Goal: Information Seeking & Learning: Learn about a topic

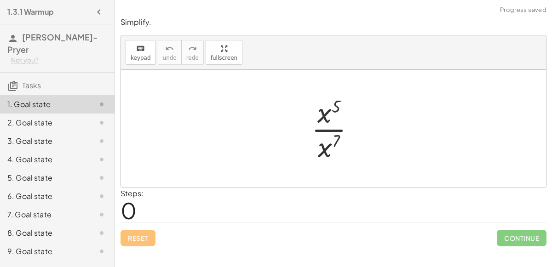
click at [330, 128] on div at bounding box center [337, 128] width 60 height 71
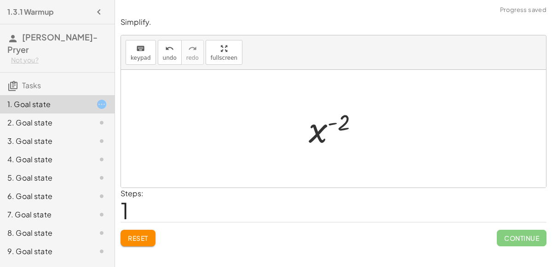
click at [316, 132] on div at bounding box center [337, 129] width 67 height 46
click at [334, 127] on div at bounding box center [337, 129] width 67 height 46
click at [147, 235] on span "Reset" at bounding box center [138, 238] width 20 height 8
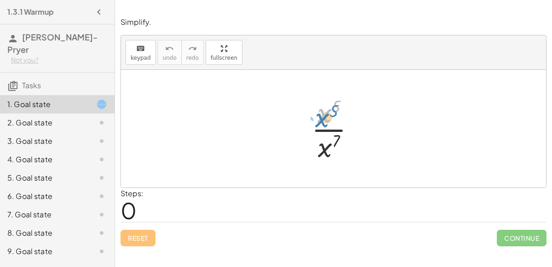
click at [328, 102] on div at bounding box center [337, 128] width 60 height 71
click at [338, 138] on div at bounding box center [337, 128] width 60 height 71
click at [339, 132] on div at bounding box center [337, 128] width 60 height 71
click at [340, 130] on div at bounding box center [337, 128] width 60 height 71
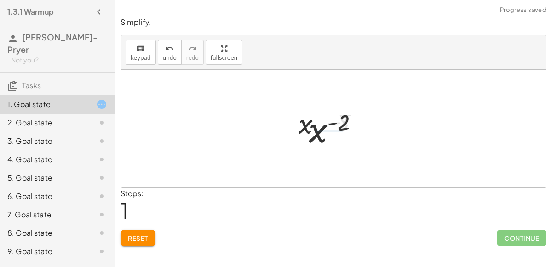
click at [340, 130] on div at bounding box center [337, 129] width 67 height 46
drag, startPoint x: 325, startPoint y: 132, endPoint x: 389, endPoint y: 141, distance: 64.2
click at [389, 141] on div "· x 5 · x 7 x ( + 5 − 7 ) x ( - 2 ) x ( ) - 2" at bounding box center [333, 129] width 425 height 118
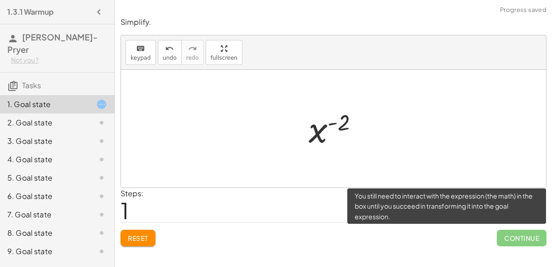
click at [502, 240] on span "Continue" at bounding box center [522, 238] width 50 height 17
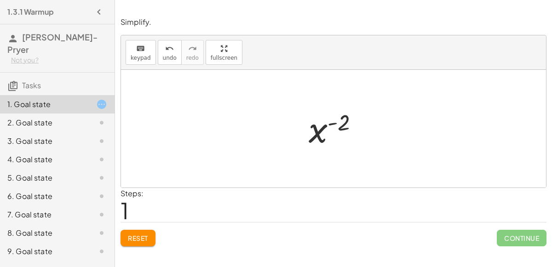
click at [133, 232] on button "Reset" at bounding box center [137, 238] width 35 height 17
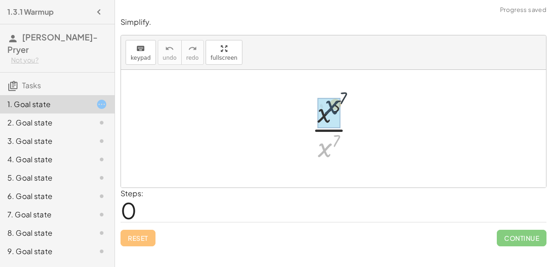
drag, startPoint x: 318, startPoint y: 150, endPoint x: 325, endPoint y: 105, distance: 45.5
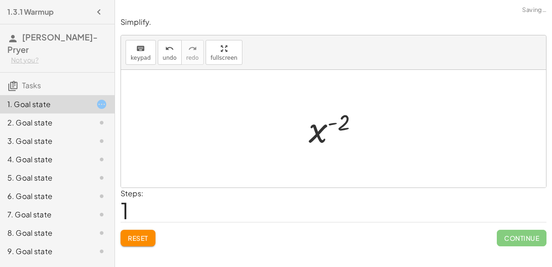
click at [315, 142] on div at bounding box center [337, 129] width 67 height 46
click at [141, 230] on button "Reset" at bounding box center [137, 238] width 35 height 17
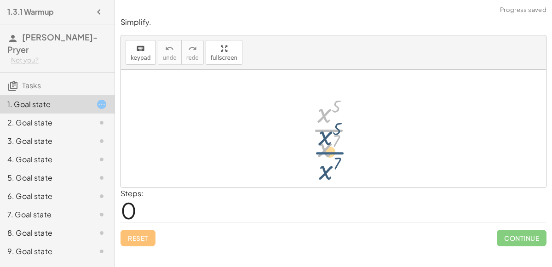
drag, startPoint x: 332, startPoint y: 120, endPoint x: 332, endPoint y: 142, distance: 22.1
click at [332, 142] on div at bounding box center [337, 128] width 60 height 71
drag, startPoint x: 325, startPoint y: 106, endPoint x: 324, endPoint y: 143, distance: 36.8
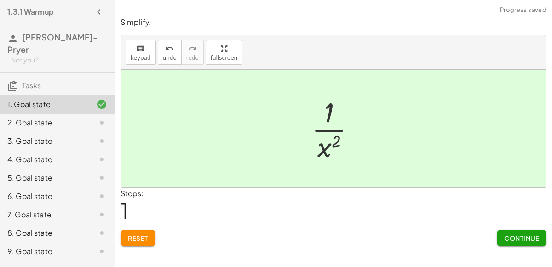
click at [532, 245] on button "Continue" at bounding box center [522, 238] width 50 height 17
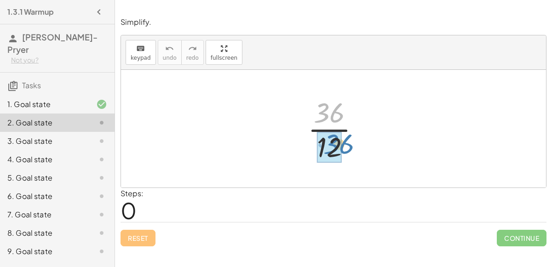
drag, startPoint x: 337, startPoint y: 105, endPoint x: 346, endPoint y: 136, distance: 31.7
click at [346, 136] on div at bounding box center [337, 128] width 69 height 71
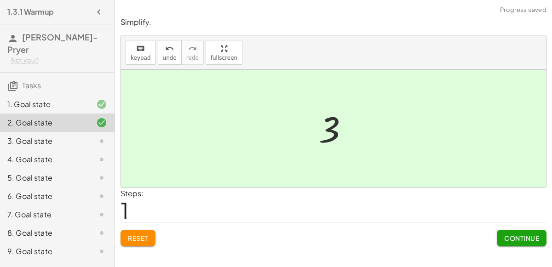
click at [506, 238] on span "Continue" at bounding box center [521, 238] width 35 height 8
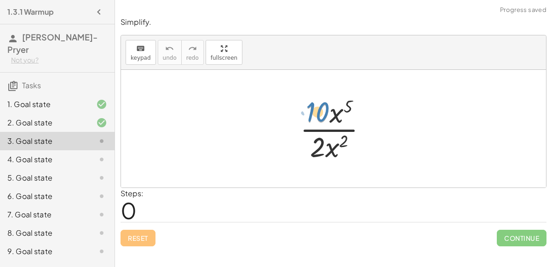
drag, startPoint x: 321, startPoint y: 110, endPoint x: 322, endPoint y: 99, distance: 11.1
click at [322, 99] on div at bounding box center [337, 128] width 84 height 71
click at [329, 127] on div at bounding box center [337, 128] width 84 height 71
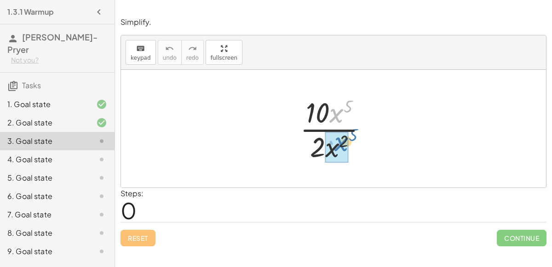
drag, startPoint x: 332, startPoint y: 120, endPoint x: 336, endPoint y: 149, distance: 29.3
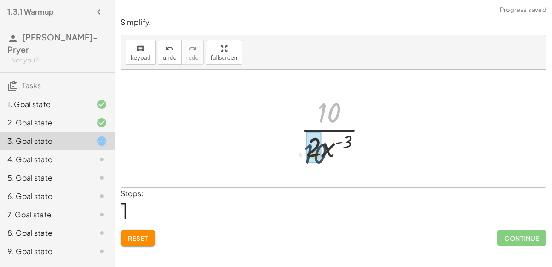
drag, startPoint x: 330, startPoint y: 108, endPoint x: 315, endPoint y: 152, distance: 46.7
click at [339, 125] on div at bounding box center [337, 128] width 69 height 71
drag, startPoint x: 332, startPoint y: 118, endPoint x: 320, endPoint y: 158, distance: 41.6
click at [320, 158] on div at bounding box center [337, 128] width 69 height 71
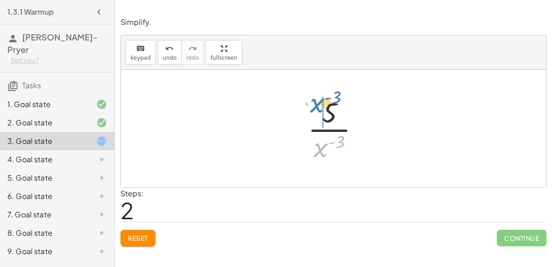
drag, startPoint x: 319, startPoint y: 154, endPoint x: 315, endPoint y: 110, distance: 43.8
click at [315, 110] on div at bounding box center [337, 128] width 69 height 71
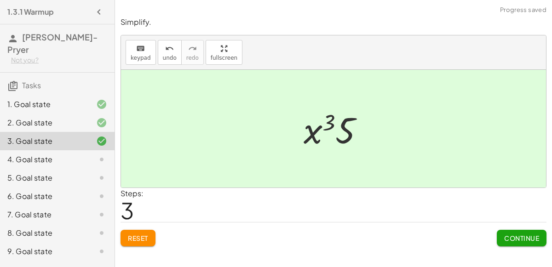
click at [509, 232] on button "Continue" at bounding box center [522, 238] width 50 height 17
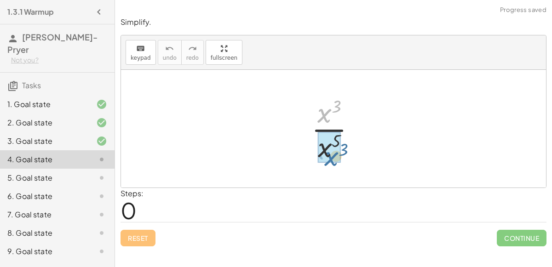
drag, startPoint x: 325, startPoint y: 115, endPoint x: 330, endPoint y: 156, distance: 41.3
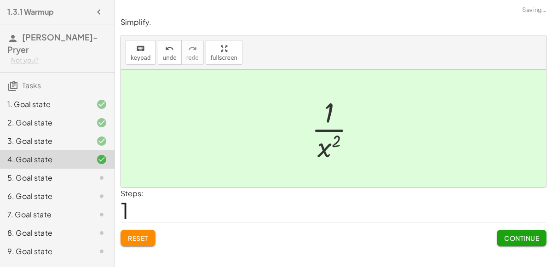
click at [519, 234] on span "Continue" at bounding box center [521, 238] width 35 height 8
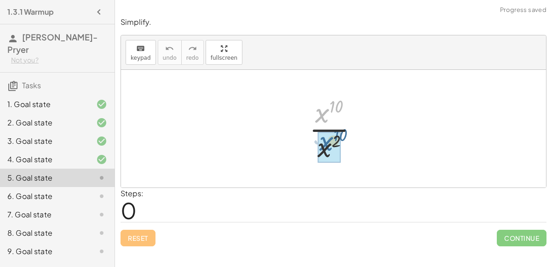
drag, startPoint x: 321, startPoint y: 106, endPoint x: 326, endPoint y: 135, distance: 29.3
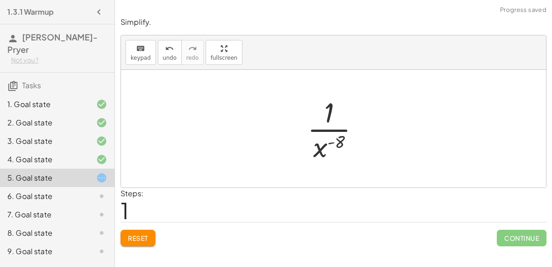
click at [337, 148] on div at bounding box center [337, 128] width 69 height 71
click at [146, 231] on button "Reset" at bounding box center [137, 238] width 35 height 17
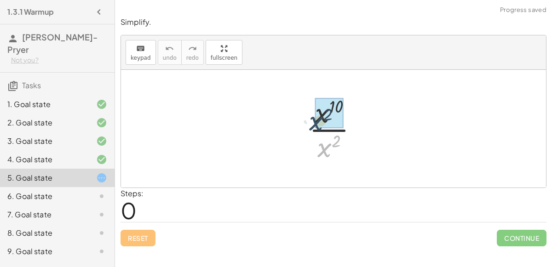
drag, startPoint x: 325, startPoint y: 147, endPoint x: 318, endPoint y: 115, distance: 32.6
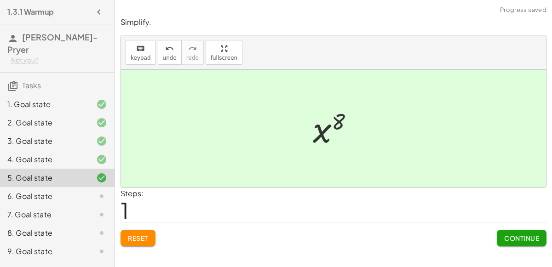
click at [517, 237] on span "Continue" at bounding box center [521, 238] width 35 height 8
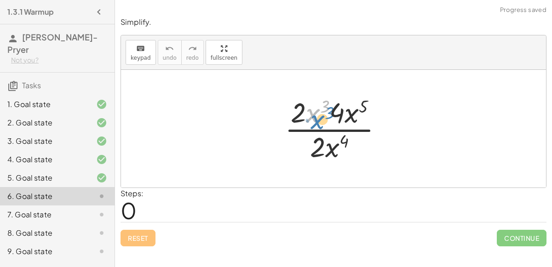
drag, startPoint x: 306, startPoint y: 110, endPoint x: 310, endPoint y: 116, distance: 7.3
click at [310, 116] on div at bounding box center [337, 128] width 114 height 71
drag, startPoint x: 313, startPoint y: 117, endPoint x: 360, endPoint y: 124, distance: 48.4
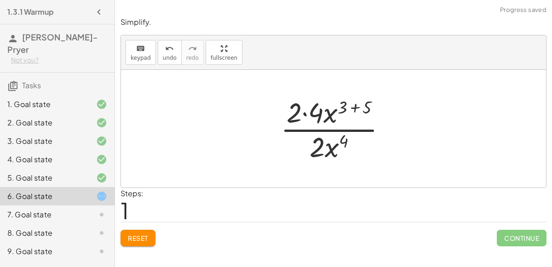
click at [347, 107] on div at bounding box center [337, 128] width 122 height 71
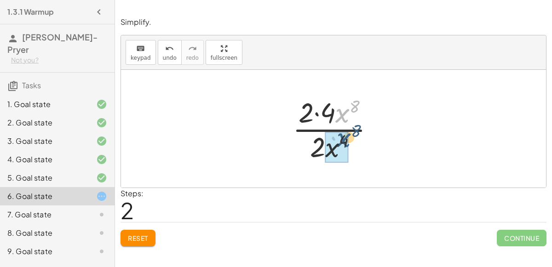
drag, startPoint x: 341, startPoint y: 114, endPoint x: 340, endPoint y: 144, distance: 29.4
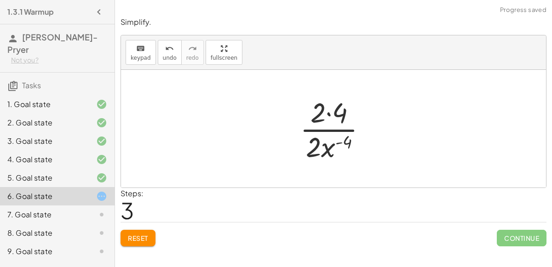
click at [330, 113] on div at bounding box center [336, 128] width 83 height 71
click at [325, 124] on div at bounding box center [336, 128] width 83 height 71
drag, startPoint x: 320, startPoint y: 146, endPoint x: 333, endPoint y: 114, distance: 35.0
click at [334, 127] on div at bounding box center [337, 128] width 68 height 71
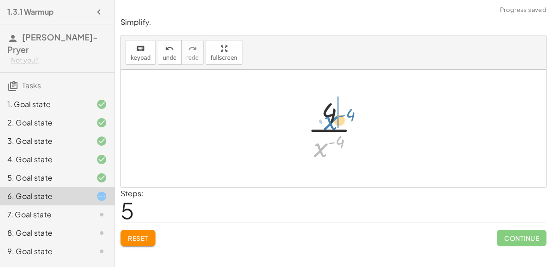
drag, startPoint x: 321, startPoint y: 144, endPoint x: 331, endPoint y: 117, distance: 29.1
click at [331, 117] on div at bounding box center [337, 128] width 68 height 71
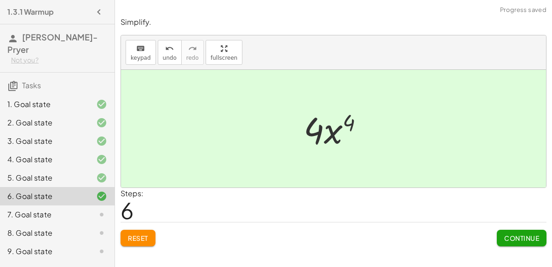
click at [503, 230] on button "Continue" at bounding box center [522, 238] width 50 height 17
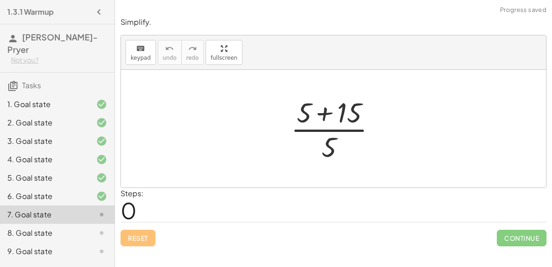
click at [322, 116] on div at bounding box center [337, 128] width 102 height 71
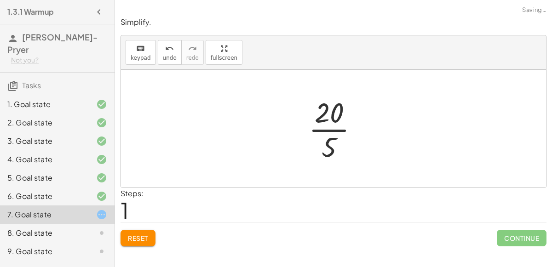
click at [333, 127] on div at bounding box center [337, 128] width 66 height 71
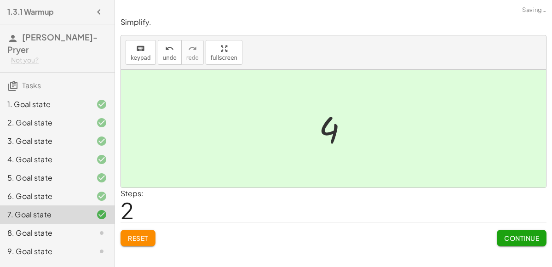
click at [513, 246] on div "Simplify. keyboard keypad undo undo redo redo fullscreen · ( + 5 + 15 ) · 5 · 2…" at bounding box center [333, 131] width 437 height 240
click at [515, 242] on button "Continue" at bounding box center [522, 238] width 50 height 17
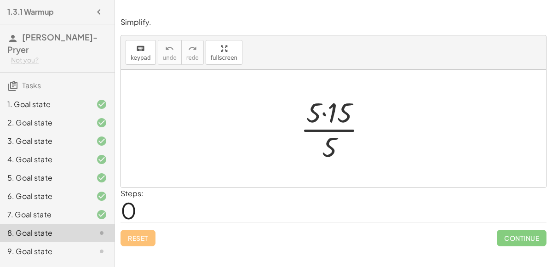
click at [331, 109] on div at bounding box center [337, 128] width 83 height 71
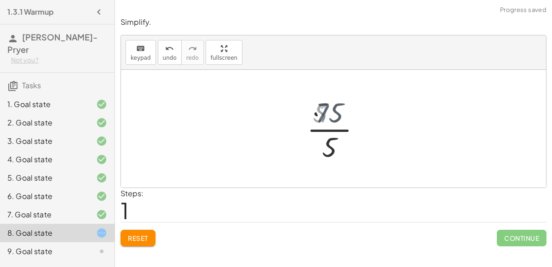
click at [339, 126] on div at bounding box center [337, 128] width 65 height 71
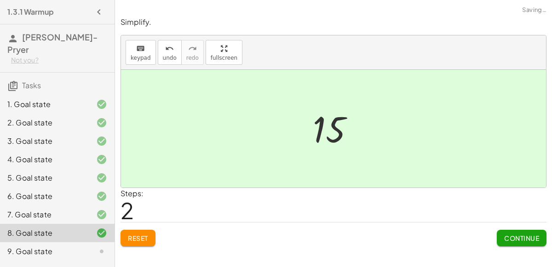
click at [494, 228] on div "Reset Continue" at bounding box center [333, 234] width 426 height 24
click at [505, 235] on span "Continue" at bounding box center [521, 238] width 35 height 8
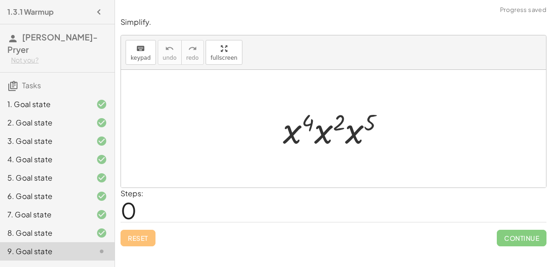
click at [301, 143] on div at bounding box center [337, 128] width 118 height 47
click at [316, 125] on div at bounding box center [337, 128] width 118 height 47
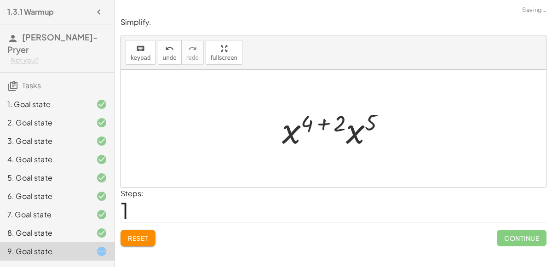
click at [353, 134] on div at bounding box center [337, 128] width 120 height 47
click at [321, 121] on div at bounding box center [336, 129] width 121 height 46
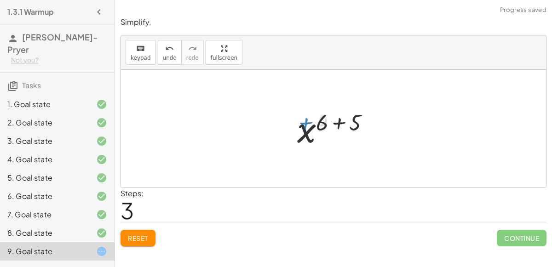
click at [336, 120] on div at bounding box center [336, 129] width 89 height 46
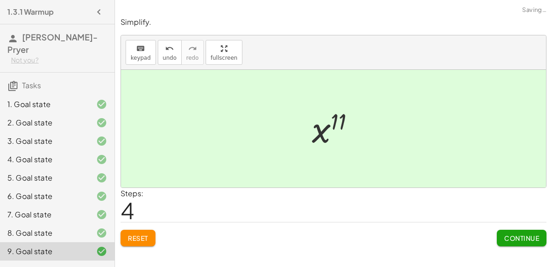
click at [526, 235] on span "Continue" at bounding box center [521, 238] width 35 height 8
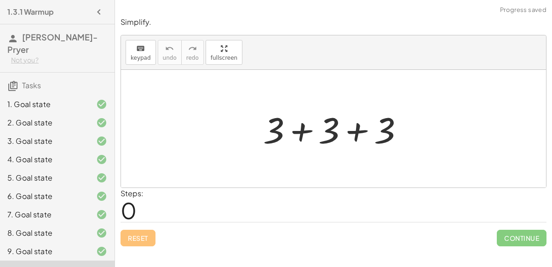
click at [295, 134] on div at bounding box center [336, 128] width 157 height 47
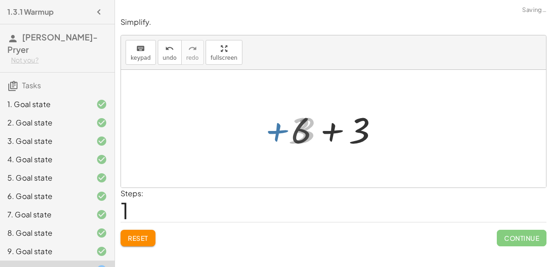
click at [328, 132] on div at bounding box center [336, 128] width 101 height 47
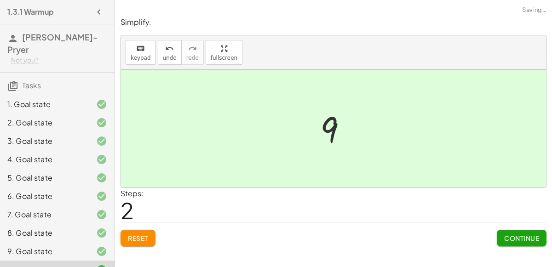
click at [511, 234] on span "Continue" at bounding box center [521, 238] width 35 height 8
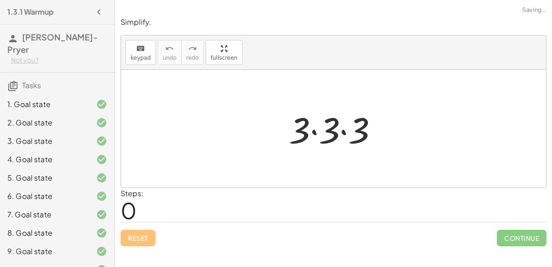
click at [319, 132] on div at bounding box center [337, 128] width 106 height 47
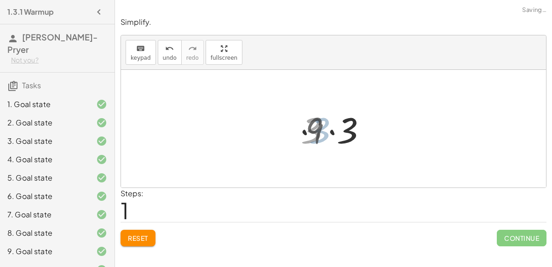
click at [323, 130] on div at bounding box center [337, 128] width 73 height 47
click at [326, 131] on div at bounding box center [337, 128] width 73 height 47
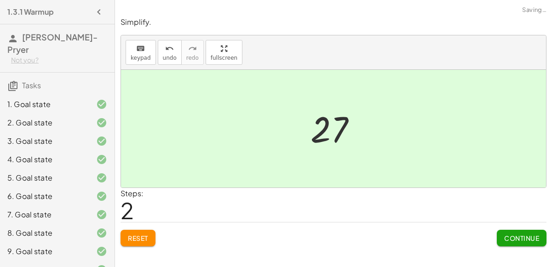
click at [527, 235] on span "Continue" at bounding box center [521, 238] width 35 height 8
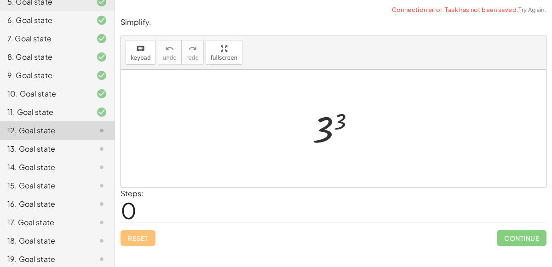
scroll to position [217, 0]
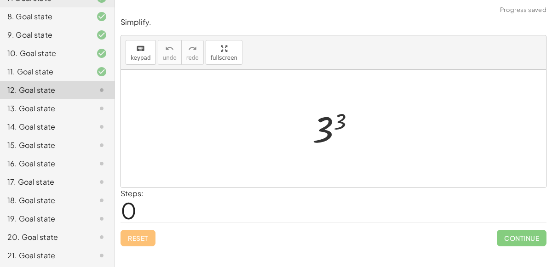
click at [337, 131] on div at bounding box center [337, 129] width 59 height 46
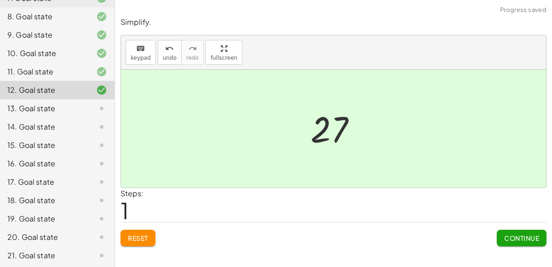
click at [532, 237] on span "Continue" at bounding box center [521, 238] width 35 height 8
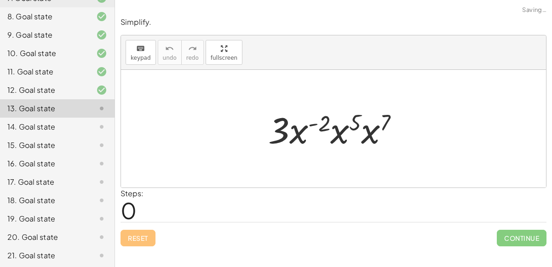
click at [320, 119] on div at bounding box center [336, 128] width 147 height 47
click at [349, 126] on div at bounding box center [336, 128] width 147 height 47
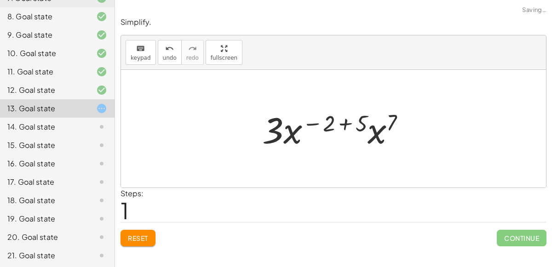
click at [341, 122] on div at bounding box center [337, 128] width 160 height 47
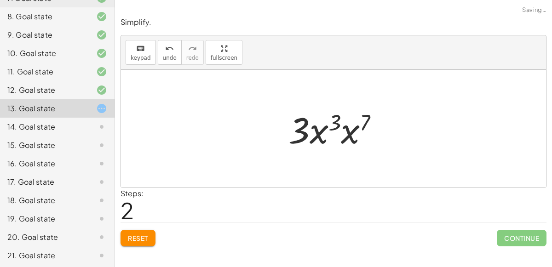
click at [357, 123] on div at bounding box center [337, 128] width 107 height 47
click at [354, 123] on div at bounding box center [337, 128] width 109 height 47
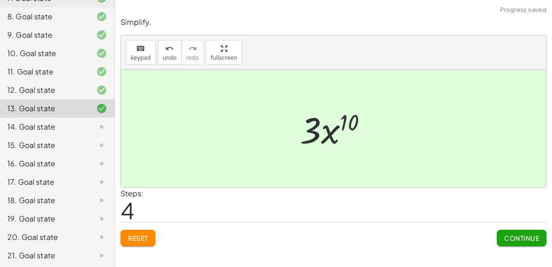
click at [520, 235] on span "Continue" at bounding box center [521, 238] width 35 height 8
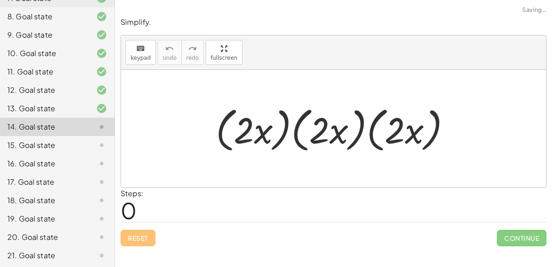
click at [261, 120] on div at bounding box center [337, 129] width 252 height 53
drag, startPoint x: 261, startPoint y: 120, endPoint x: 224, endPoint y: 114, distance: 37.9
click at [224, 114] on div at bounding box center [337, 129] width 252 height 53
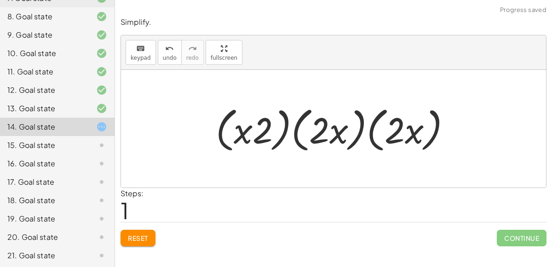
click at [146, 235] on span "Reset" at bounding box center [138, 238] width 20 height 8
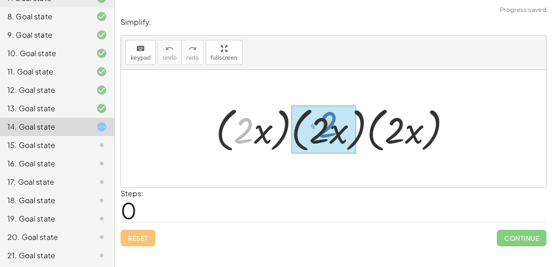
drag, startPoint x: 244, startPoint y: 131, endPoint x: 328, endPoint y: 124, distance: 83.9
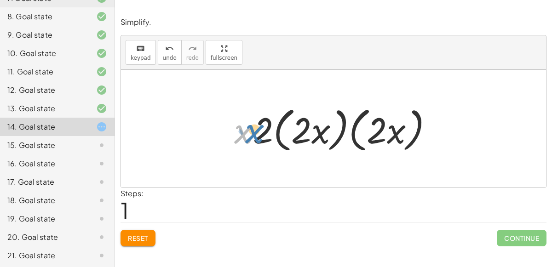
drag, startPoint x: 248, startPoint y: 129, endPoint x: 239, endPoint y: 129, distance: 9.7
click at [239, 129] on div at bounding box center [336, 129] width 215 height 53
drag, startPoint x: 256, startPoint y: 129, endPoint x: 303, endPoint y: 129, distance: 47.4
click at [303, 129] on div at bounding box center [336, 129] width 215 height 53
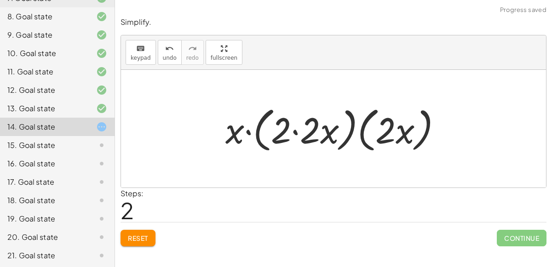
click at [301, 129] on div at bounding box center [337, 129] width 233 height 53
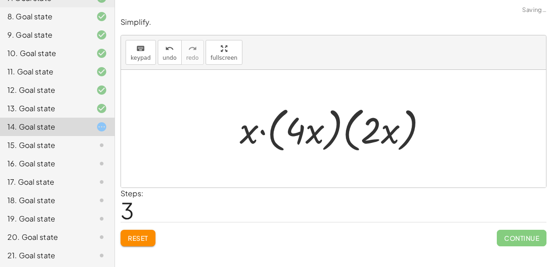
click at [370, 132] on div at bounding box center [337, 129] width 204 height 53
click at [260, 126] on div at bounding box center [337, 129] width 204 height 53
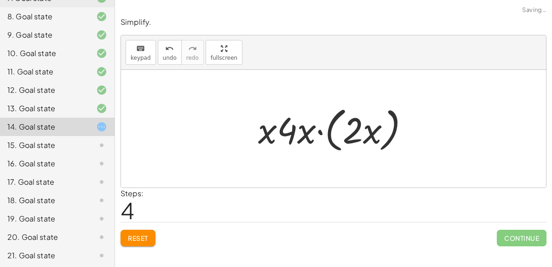
click at [317, 130] on div at bounding box center [336, 129] width 167 height 53
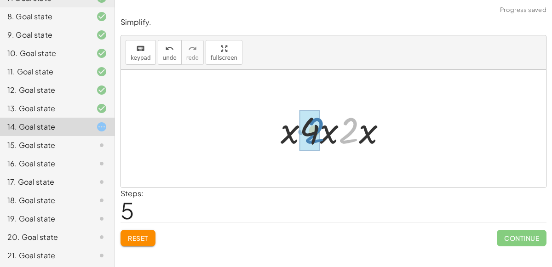
drag, startPoint x: 350, startPoint y: 131, endPoint x: 311, endPoint y: 130, distance: 39.6
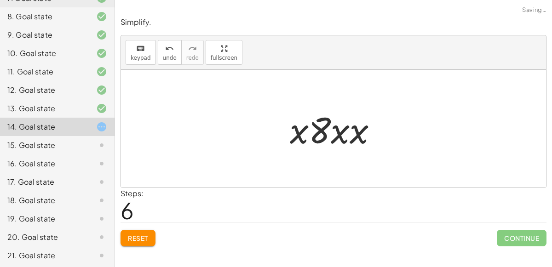
click at [336, 134] on div at bounding box center [337, 128] width 104 height 47
click at [347, 134] on div at bounding box center [337, 128] width 104 height 47
drag, startPoint x: 363, startPoint y: 133, endPoint x: 349, endPoint y: 133, distance: 13.3
click at [349, 133] on div at bounding box center [337, 128] width 104 height 47
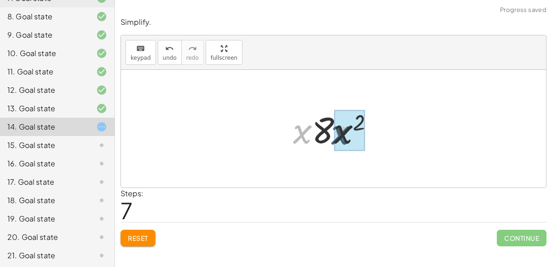
drag, startPoint x: 307, startPoint y: 129, endPoint x: 348, endPoint y: 130, distance: 40.9
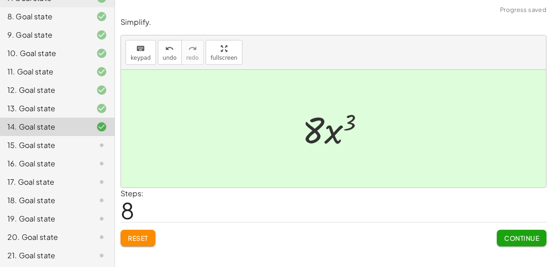
click at [519, 230] on button "Continue" at bounding box center [522, 238] width 50 height 17
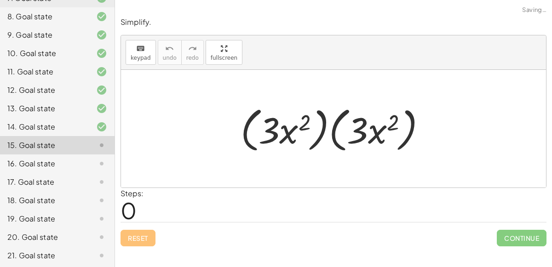
click at [294, 131] on div at bounding box center [337, 129] width 202 height 53
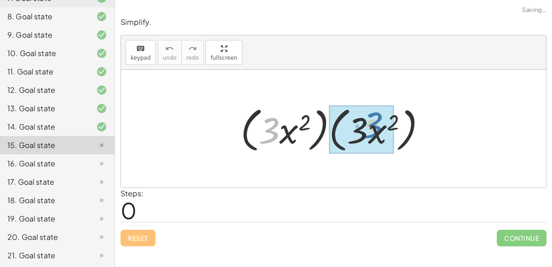
drag, startPoint x: 275, startPoint y: 132, endPoint x: 372, endPoint y: 126, distance: 98.1
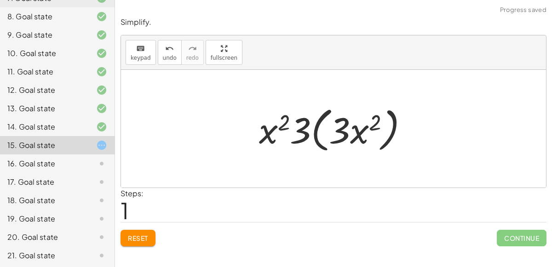
click at [293, 128] on div at bounding box center [337, 129] width 166 height 53
click at [279, 132] on div at bounding box center [337, 129] width 166 height 53
drag, startPoint x: 272, startPoint y: 132, endPoint x: 309, endPoint y: 128, distance: 37.0
click at [309, 128] on div at bounding box center [337, 129] width 166 height 53
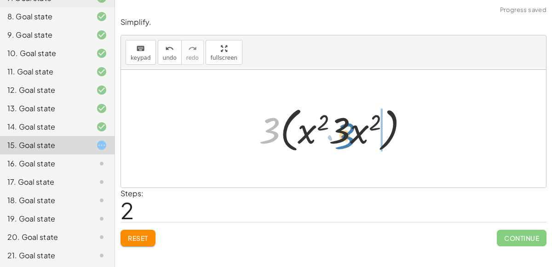
drag, startPoint x: 271, startPoint y: 126, endPoint x: 347, endPoint y: 131, distance: 75.5
click at [347, 131] on div at bounding box center [337, 129] width 166 height 53
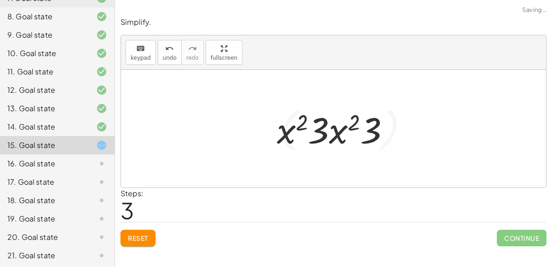
click at [347, 130] on div at bounding box center [336, 128] width 129 height 47
click at [343, 131] on div at bounding box center [336, 128] width 129 height 47
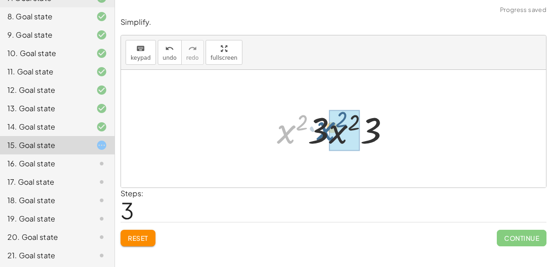
drag, startPoint x: 293, startPoint y: 131, endPoint x: 339, endPoint y: 126, distance: 46.6
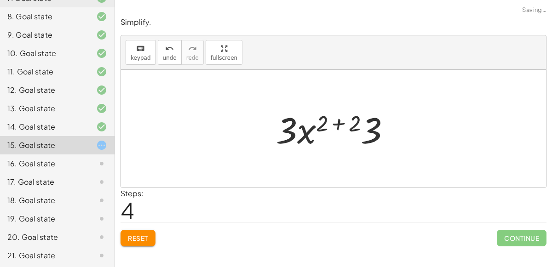
click at [340, 124] on div at bounding box center [336, 128] width 131 height 47
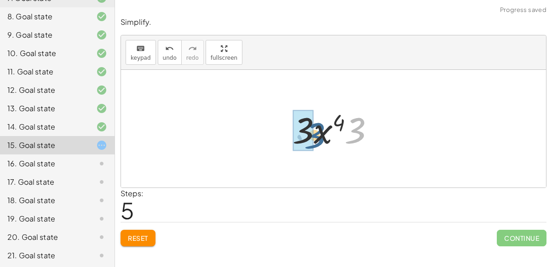
drag, startPoint x: 356, startPoint y: 129, endPoint x: 303, endPoint y: 132, distance: 52.9
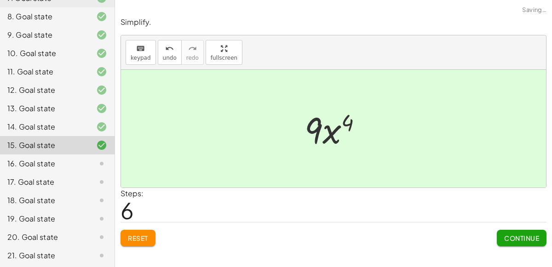
click at [508, 228] on div "Continue" at bounding box center [522, 235] width 50 height 24
click at [509, 231] on button "Continue" at bounding box center [522, 238] width 50 height 17
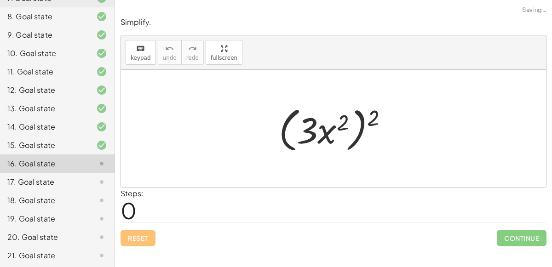
click at [341, 125] on div at bounding box center [337, 129] width 126 height 53
drag, startPoint x: 298, startPoint y: 126, endPoint x: 334, endPoint y: 123, distance: 36.0
click at [334, 123] on div at bounding box center [337, 129] width 126 height 53
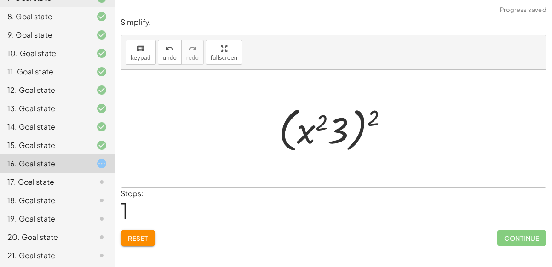
click at [298, 130] on div at bounding box center [337, 129] width 126 height 53
click at [152, 238] on button "Reset" at bounding box center [137, 238] width 35 height 17
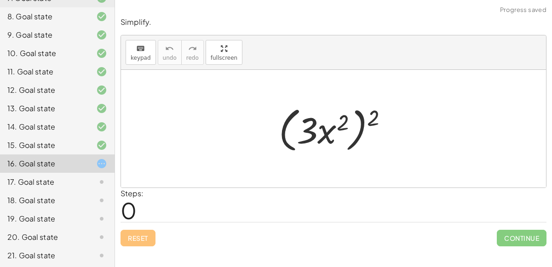
click at [348, 123] on div at bounding box center [337, 129] width 126 height 53
click at [343, 123] on div at bounding box center [337, 129] width 126 height 53
drag, startPoint x: 381, startPoint y: 117, endPoint x: 351, endPoint y: 118, distance: 29.9
click at [351, 118] on div at bounding box center [337, 129] width 126 height 53
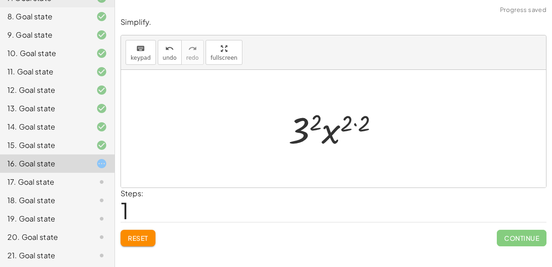
click at [353, 123] on div at bounding box center [337, 128] width 107 height 47
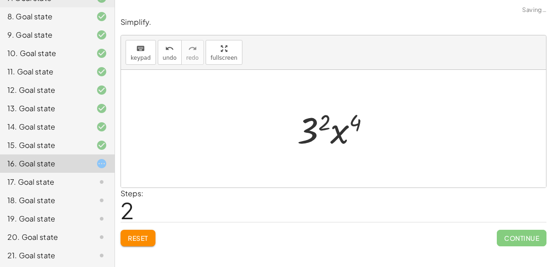
click at [327, 121] on div at bounding box center [337, 128] width 90 height 47
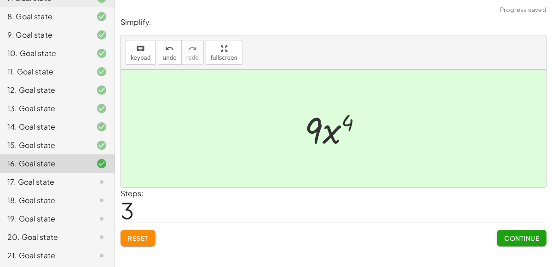
click at [503, 231] on button "Continue" at bounding box center [522, 238] width 50 height 17
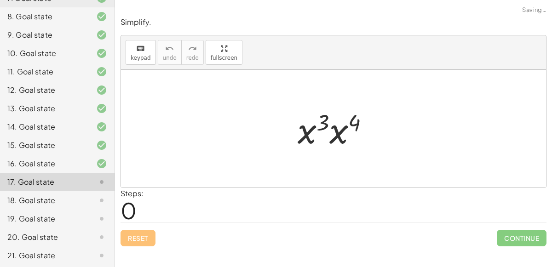
click at [355, 126] on div at bounding box center [337, 128] width 88 height 47
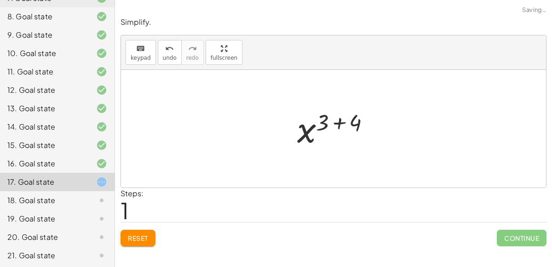
click at [347, 124] on div at bounding box center [337, 129] width 90 height 46
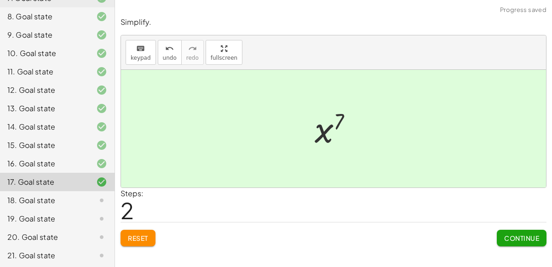
click at [499, 230] on button "Continue" at bounding box center [522, 238] width 50 height 17
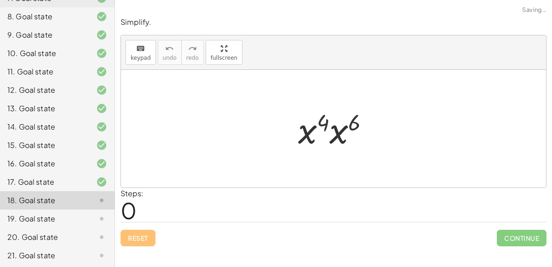
click at [332, 120] on div at bounding box center [336, 128] width 87 height 47
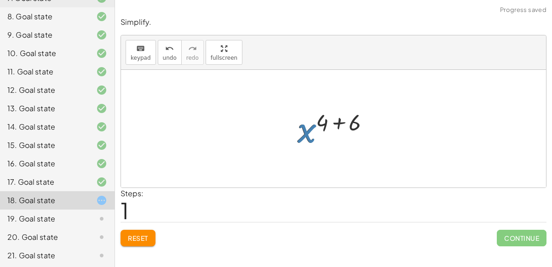
click at [332, 120] on div at bounding box center [336, 129] width 89 height 46
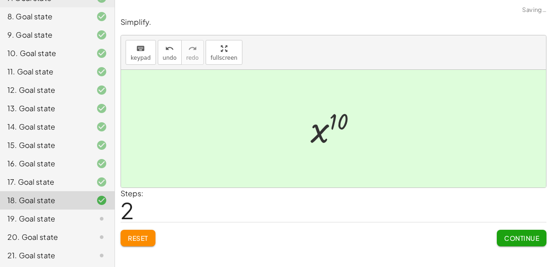
click at [515, 242] on button "Continue" at bounding box center [522, 238] width 50 height 17
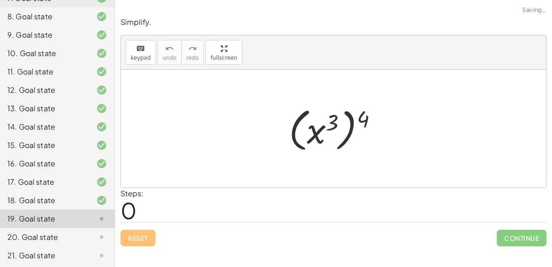
click at [334, 116] on div at bounding box center [336, 128] width 105 height 51
drag, startPoint x: 364, startPoint y: 114, endPoint x: 338, endPoint y: 114, distance: 25.8
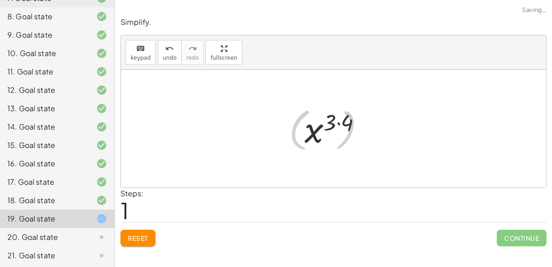
click at [337, 116] on div at bounding box center [337, 129] width 74 height 46
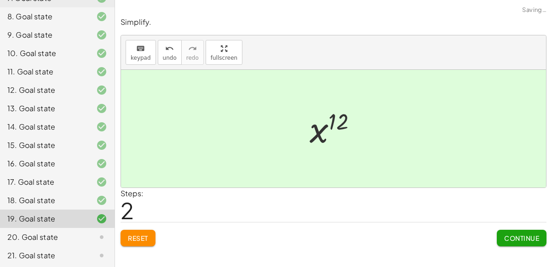
click at [505, 235] on span "Continue" at bounding box center [521, 238] width 35 height 8
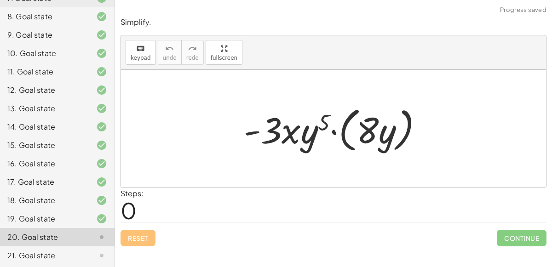
click at [331, 131] on div at bounding box center [337, 129] width 196 height 53
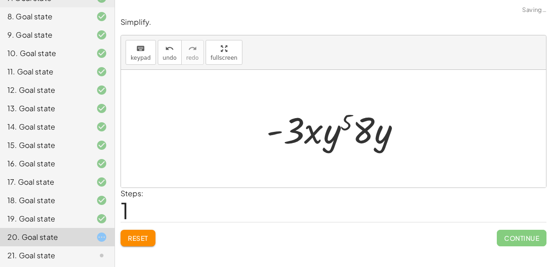
click at [365, 130] on div at bounding box center [337, 128] width 151 height 47
click at [336, 125] on div at bounding box center [337, 128] width 151 height 47
click at [305, 138] on div at bounding box center [337, 128] width 151 height 47
click at [318, 135] on div at bounding box center [337, 128] width 151 height 47
drag, startPoint x: 326, startPoint y: 136, endPoint x: 386, endPoint y: 133, distance: 59.4
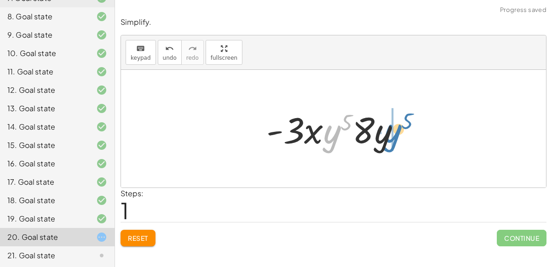
click at [386, 133] on div at bounding box center [337, 128] width 151 height 47
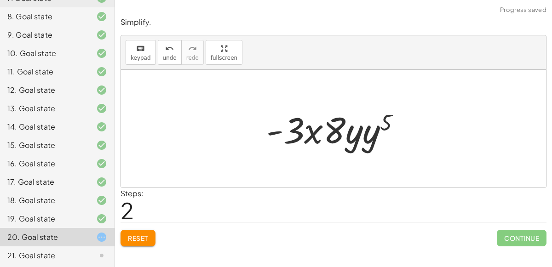
click at [364, 132] on div at bounding box center [337, 128] width 151 height 47
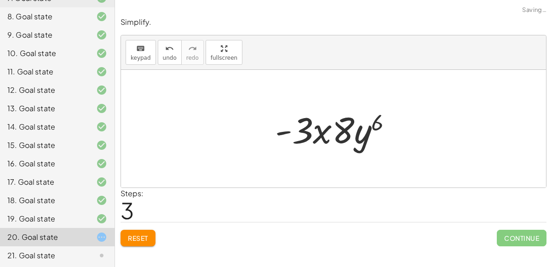
click at [324, 133] on div at bounding box center [337, 128] width 134 height 47
click at [354, 131] on div at bounding box center [337, 128] width 134 height 47
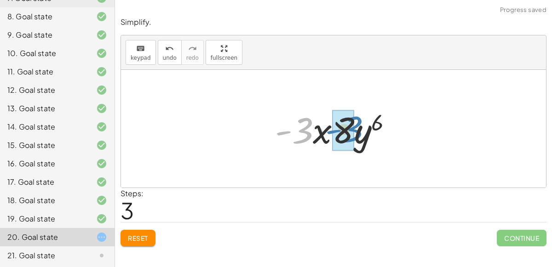
drag, startPoint x: 300, startPoint y: 129, endPoint x: 348, endPoint y: 127, distance: 47.4
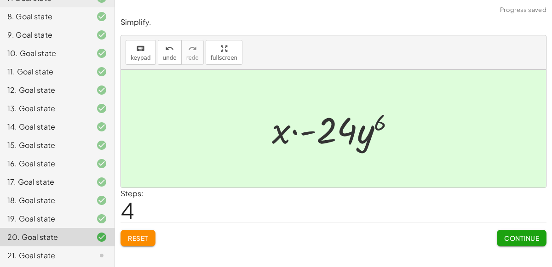
click at [291, 133] on div at bounding box center [337, 128] width 140 height 47
click at [505, 231] on button "Continue" at bounding box center [522, 238] width 50 height 17
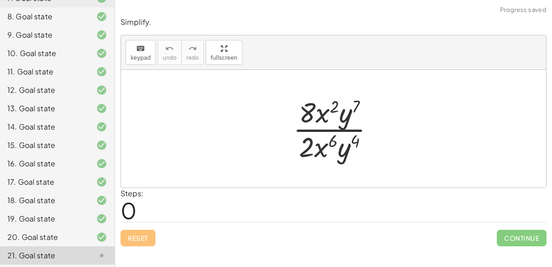
click at [322, 121] on div at bounding box center [337, 128] width 98 height 71
drag, startPoint x: 353, startPoint y: 104, endPoint x: 360, endPoint y: 104, distance: 7.4
click at [360, 104] on div at bounding box center [337, 128] width 98 height 71
drag, startPoint x: 344, startPoint y: 110, endPoint x: 351, endPoint y: 140, distance: 31.2
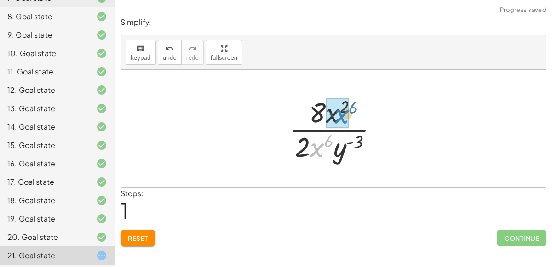
drag, startPoint x: 319, startPoint y: 146, endPoint x: 343, endPoint y: 112, distance: 40.9
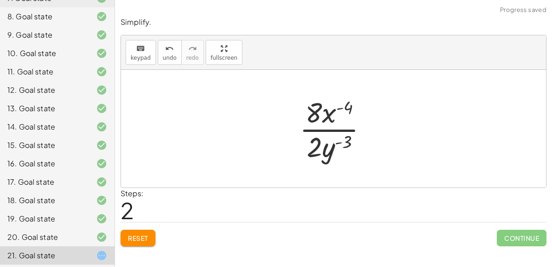
click at [344, 103] on div at bounding box center [337, 128] width 85 height 71
click at [318, 107] on div at bounding box center [337, 128] width 85 height 71
drag, startPoint x: 318, startPoint y: 107, endPoint x: 317, endPoint y: 138, distance: 31.3
click at [351, 129] on div at bounding box center [336, 128] width 83 height 71
click at [344, 109] on div at bounding box center [336, 128] width 83 height 71
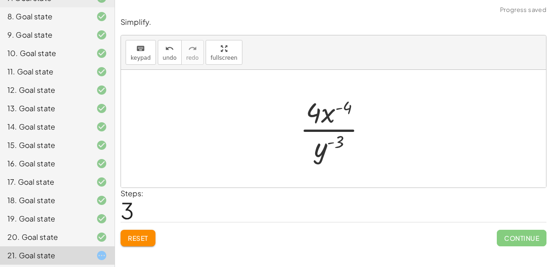
click at [344, 109] on div at bounding box center [336, 128] width 83 height 71
click at [322, 111] on div at bounding box center [336, 128] width 83 height 71
click at [319, 109] on div at bounding box center [336, 128] width 83 height 71
drag, startPoint x: 314, startPoint y: 109, endPoint x: 292, endPoint y: 129, distance: 29.3
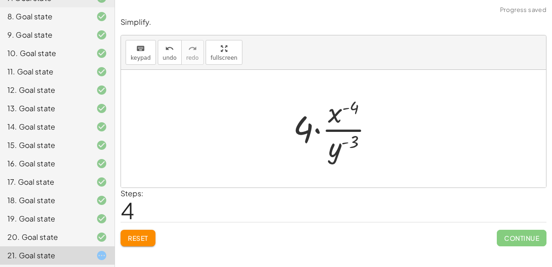
click at [320, 126] on div at bounding box center [336, 128] width 97 height 71
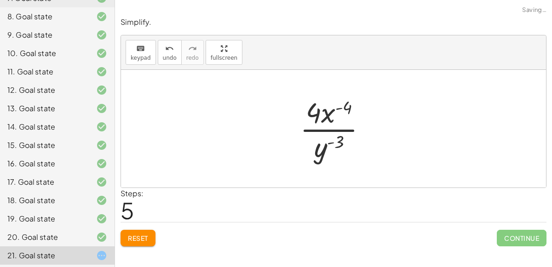
click at [321, 122] on div at bounding box center [336, 128] width 83 height 71
drag, startPoint x: 323, startPoint y: 145, endPoint x: 325, endPoint y: 116, distance: 28.5
click at [325, 116] on div at bounding box center [336, 128] width 83 height 71
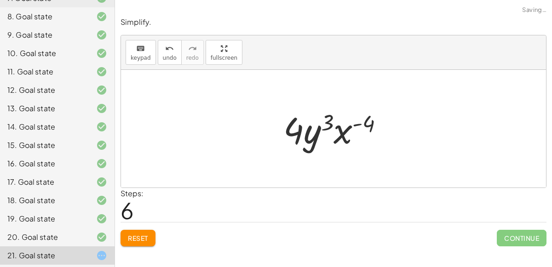
click at [320, 132] on div at bounding box center [337, 128] width 117 height 47
click at [327, 117] on div at bounding box center [337, 128] width 117 height 47
click at [327, 118] on div at bounding box center [337, 128] width 117 height 47
drag, startPoint x: 367, startPoint y: 119, endPoint x: 358, endPoint y: 125, distance: 10.6
click at [358, 125] on div at bounding box center [337, 128] width 117 height 47
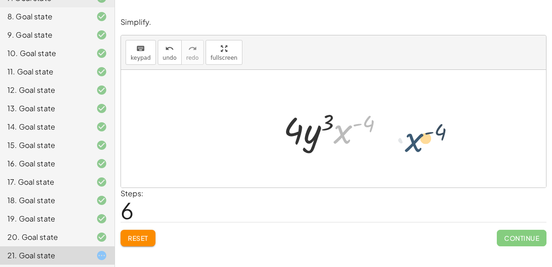
drag, startPoint x: 334, startPoint y: 120, endPoint x: 405, endPoint y: 128, distance: 71.6
click at [405, 128] on div "· 8 · x 2 · y 7 · 2 · x 6 · y 4 · 8 · x 2 · 2 · x 6 · y ( + 4 − 7 ) · 8 · x 2 ·…" at bounding box center [333, 129] width 425 height 118
drag, startPoint x: 341, startPoint y: 125, endPoint x: 308, endPoint y: 130, distance: 33.5
click at [308, 130] on div at bounding box center [337, 128] width 117 height 47
click at [140, 236] on span "Reset" at bounding box center [138, 238] width 20 height 8
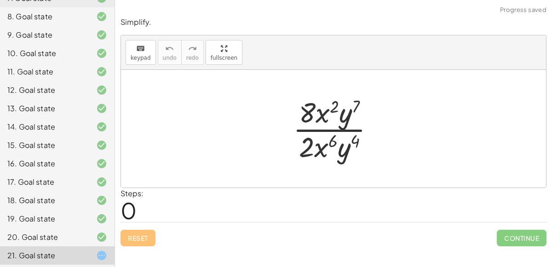
click at [332, 137] on div at bounding box center [337, 128] width 98 height 71
click at [355, 138] on div at bounding box center [337, 128] width 98 height 71
click at [324, 116] on div at bounding box center [337, 128] width 98 height 71
drag, startPoint x: 314, startPoint y: 111, endPoint x: 313, endPoint y: 144, distance: 33.1
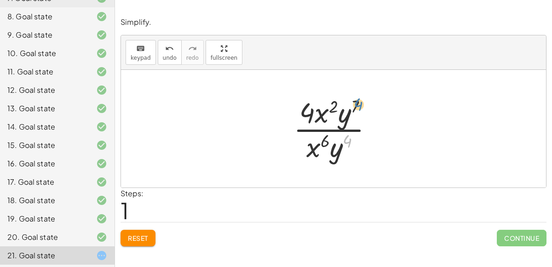
drag, startPoint x: 345, startPoint y: 140, endPoint x: 356, endPoint y: 103, distance: 38.7
click at [356, 103] on div at bounding box center [337, 128] width 96 height 71
drag, startPoint x: 346, startPoint y: 145, endPoint x: 347, endPoint y: 136, distance: 8.7
click at [347, 136] on div at bounding box center [337, 128] width 96 height 71
drag, startPoint x: 335, startPoint y: 153, endPoint x: 350, endPoint y: 121, distance: 35.2
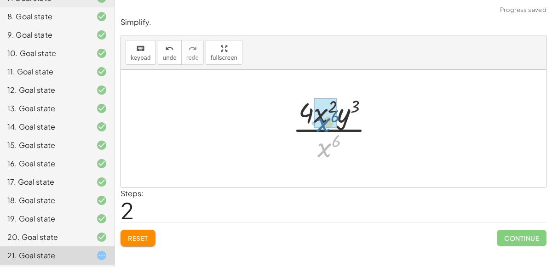
drag, startPoint x: 326, startPoint y: 147, endPoint x: 325, endPoint y: 121, distance: 25.8
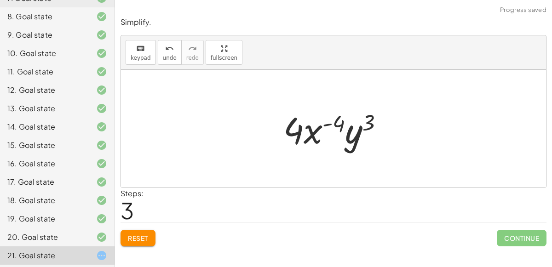
click at [336, 123] on div at bounding box center [337, 128] width 117 height 47
drag, startPoint x: 292, startPoint y: 131, endPoint x: 329, endPoint y: 130, distance: 36.8
click at [329, 130] on div at bounding box center [337, 128] width 117 height 47
click at [317, 126] on div at bounding box center [337, 128] width 117 height 47
click at [357, 135] on div at bounding box center [337, 128] width 117 height 47
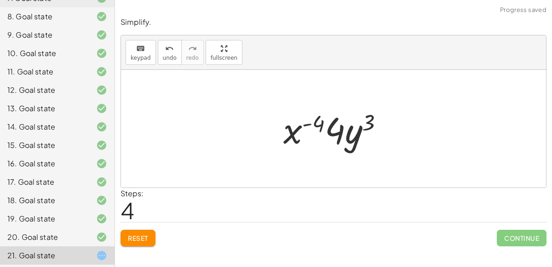
click at [357, 135] on div at bounding box center [337, 128] width 117 height 47
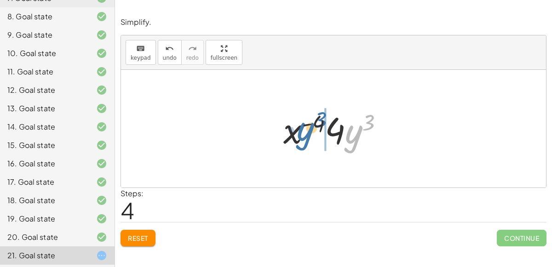
drag, startPoint x: 360, startPoint y: 120, endPoint x: 310, endPoint y: 117, distance: 50.7
click at [310, 117] on div at bounding box center [337, 128] width 117 height 47
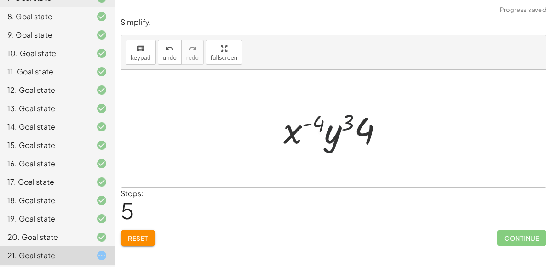
click at [329, 121] on div at bounding box center [337, 128] width 117 height 47
click at [143, 234] on span "Reset" at bounding box center [138, 238] width 20 height 8
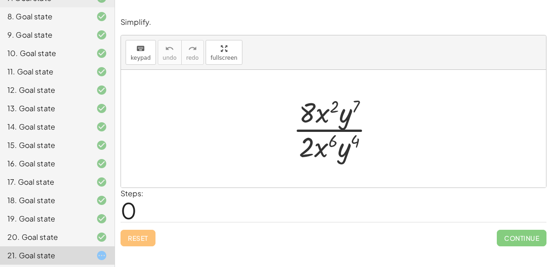
click at [357, 139] on div at bounding box center [337, 128] width 98 height 71
click at [344, 127] on div at bounding box center [337, 128] width 98 height 71
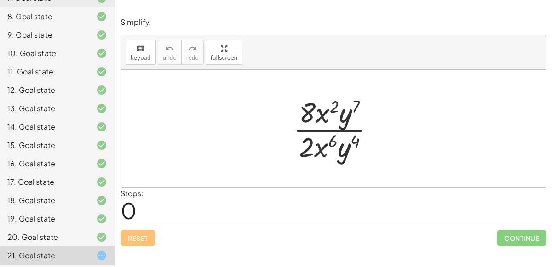
click at [329, 131] on div at bounding box center [337, 128] width 98 height 71
click at [316, 113] on div at bounding box center [337, 128] width 98 height 71
click at [349, 114] on div at bounding box center [337, 128] width 98 height 71
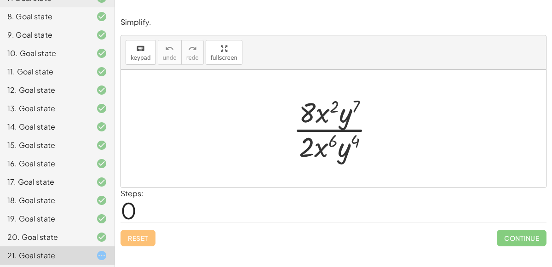
click at [349, 114] on div at bounding box center [337, 128] width 98 height 71
drag, startPoint x: 351, startPoint y: 108, endPoint x: 354, endPoint y: 140, distance: 32.8
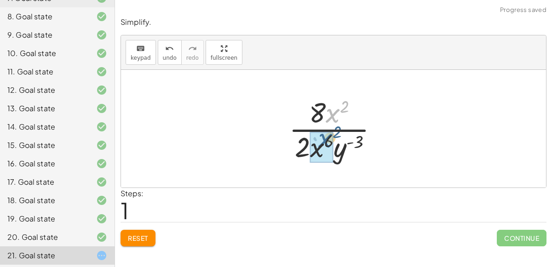
drag, startPoint x: 335, startPoint y: 119, endPoint x: 326, endPoint y: 145, distance: 27.5
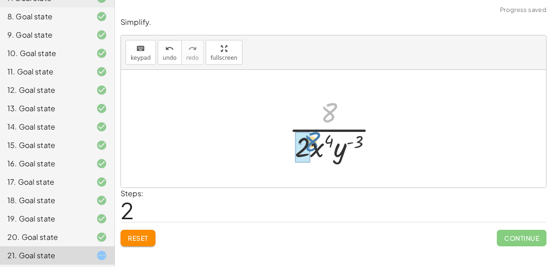
drag, startPoint x: 334, startPoint y: 113, endPoint x: 315, endPoint y: 142, distance: 34.3
click at [315, 142] on div at bounding box center [337, 128] width 106 height 71
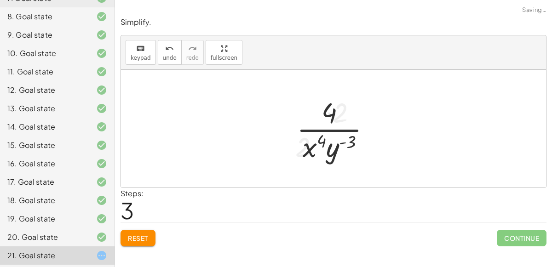
click at [337, 143] on div at bounding box center [337, 128] width 91 height 71
click at [341, 123] on div at bounding box center [337, 128] width 91 height 71
click at [341, 129] on div at bounding box center [337, 128] width 91 height 71
drag, startPoint x: 307, startPoint y: 154, endPoint x: 326, endPoint y: 121, distance: 38.3
click at [326, 121] on div at bounding box center [337, 128] width 91 height 71
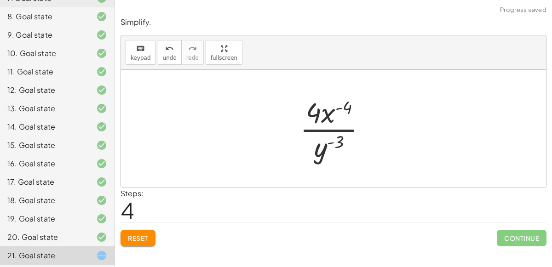
click at [315, 102] on div at bounding box center [336, 128] width 83 height 71
click at [326, 134] on div at bounding box center [336, 128] width 83 height 71
click at [326, 130] on div at bounding box center [336, 128] width 83 height 71
drag, startPoint x: 343, startPoint y: 137, endPoint x: 349, endPoint y: 101, distance: 36.8
click at [349, 101] on div at bounding box center [336, 128] width 83 height 71
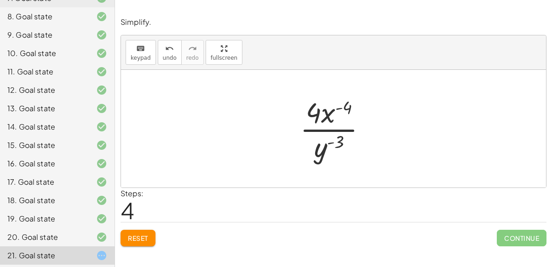
click at [331, 119] on div at bounding box center [336, 128] width 83 height 71
drag, startPoint x: 321, startPoint y: 146, endPoint x: 351, endPoint y: 109, distance: 47.5
click at [351, 109] on div at bounding box center [336, 128] width 83 height 71
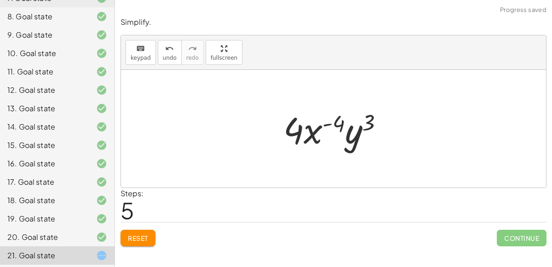
click at [370, 137] on div at bounding box center [337, 128] width 117 height 47
click at [517, 227] on div "Continue" at bounding box center [522, 235] width 50 height 24
click at [150, 238] on button "Reset" at bounding box center [137, 238] width 35 height 17
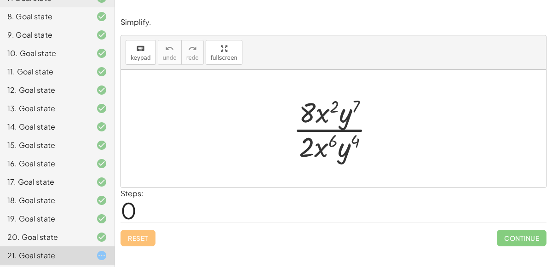
click at [297, 114] on div at bounding box center [337, 128] width 98 height 71
drag, startPoint x: 319, startPoint y: 110, endPoint x: 319, endPoint y: 106, distance: 4.6
click at [319, 106] on div at bounding box center [337, 128] width 98 height 71
drag, startPoint x: 325, startPoint y: 141, endPoint x: 346, endPoint y: 113, distance: 34.9
click at [346, 113] on div at bounding box center [337, 128] width 98 height 71
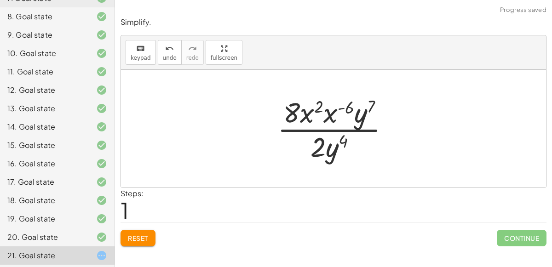
click at [322, 115] on div at bounding box center [337, 128] width 129 height 71
drag, startPoint x: 352, startPoint y: 111, endPoint x: 346, endPoint y: 111, distance: 6.0
click at [346, 111] on div at bounding box center [337, 128] width 129 height 71
drag, startPoint x: 335, startPoint y: 118, endPoint x: 312, endPoint y: 116, distance: 23.1
click at [332, 108] on div at bounding box center [337, 128] width 122 height 71
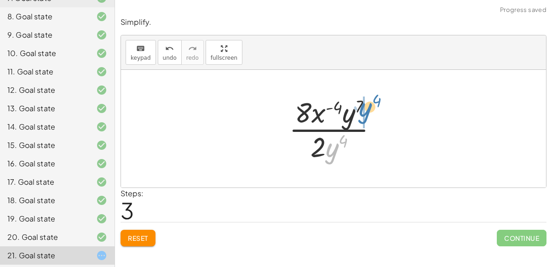
drag, startPoint x: 335, startPoint y: 148, endPoint x: 370, endPoint y: 108, distance: 53.5
click at [370, 108] on div at bounding box center [336, 128] width 105 height 71
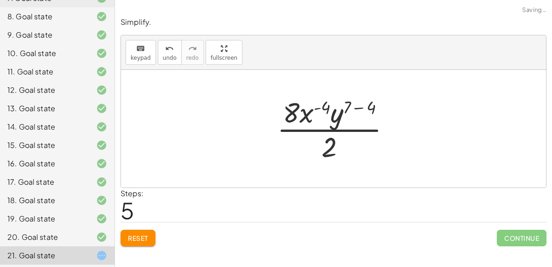
click at [356, 108] on div at bounding box center [337, 128] width 130 height 71
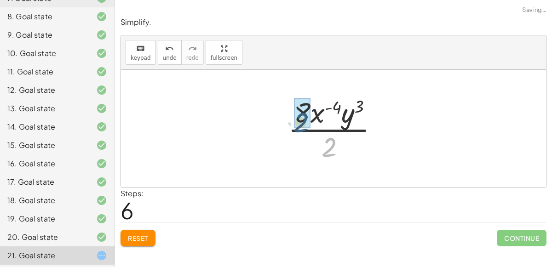
drag, startPoint x: 330, startPoint y: 140, endPoint x: 302, endPoint y: 114, distance: 38.7
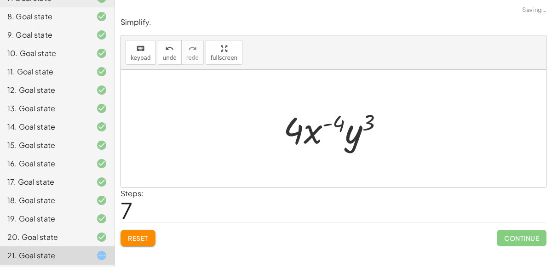
click at [303, 121] on div at bounding box center [337, 128] width 117 height 47
click at [330, 117] on div at bounding box center [337, 128] width 117 height 47
click at [329, 121] on div at bounding box center [337, 128] width 117 height 47
click at [357, 120] on div at bounding box center [337, 128] width 117 height 47
click at [530, 232] on span "Continue" at bounding box center [522, 238] width 50 height 17
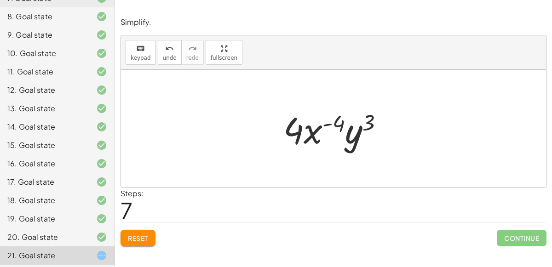
click at [172, 68] on div "keyboard keypad undo [PERSON_NAME] redo fullscreen" at bounding box center [333, 52] width 425 height 34
click at [167, 61] on button "undo undo" at bounding box center [170, 52] width 24 height 25
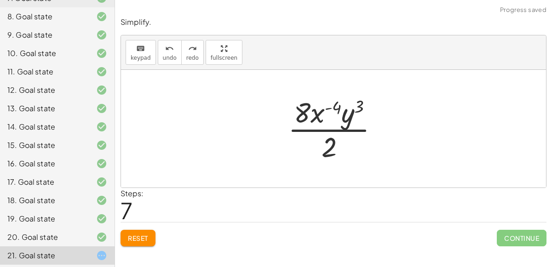
click at [291, 129] on div at bounding box center [336, 128] width 107 height 71
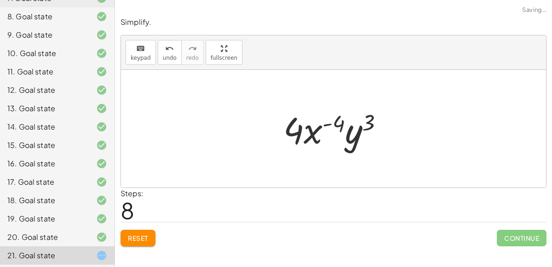
click at [326, 126] on div at bounding box center [337, 128] width 117 height 47
click at [346, 125] on div at bounding box center [337, 128] width 117 height 47
click at [140, 248] on div "Simplify. keyboard keypad undo undo redo redo fullscreen · 8 · x 2 · y 7 · 2 · …" at bounding box center [333, 131] width 437 height 240
click at [139, 241] on span "Reset" at bounding box center [138, 238] width 20 height 8
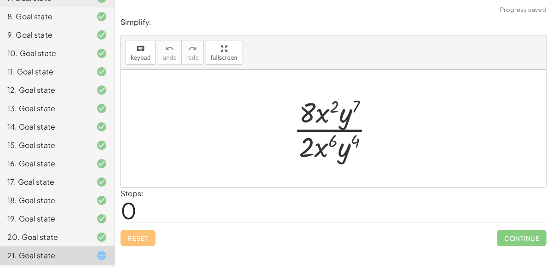
click at [347, 99] on div at bounding box center [337, 128] width 98 height 71
click at [337, 102] on div at bounding box center [337, 128] width 98 height 71
drag, startPoint x: 337, startPoint y: 102, endPoint x: 343, endPoint y: 119, distance: 17.9
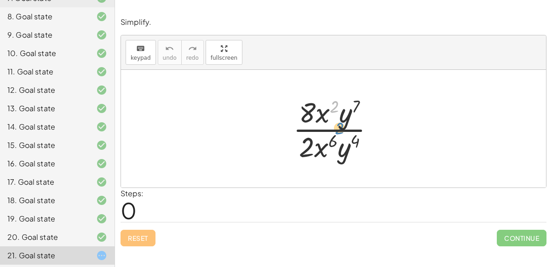
click at [343, 119] on div at bounding box center [337, 128] width 98 height 71
drag, startPoint x: 326, startPoint y: 109, endPoint x: 342, endPoint y: 144, distance: 38.9
click at [342, 144] on div at bounding box center [337, 128] width 98 height 71
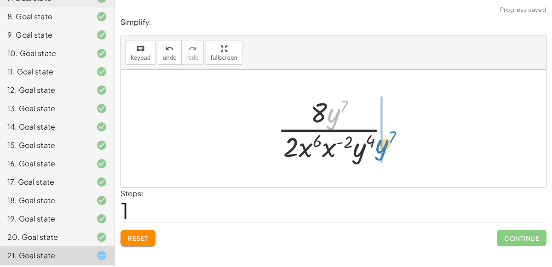
drag, startPoint x: 330, startPoint y: 120, endPoint x: 378, endPoint y: 150, distance: 57.7
click at [378, 150] on div at bounding box center [337, 128] width 129 height 71
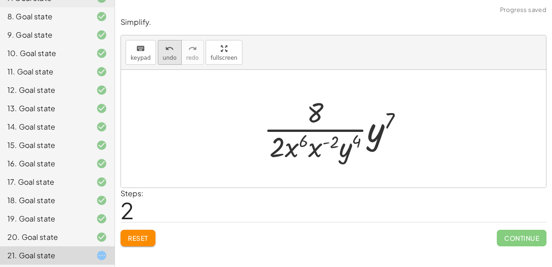
click at [170, 48] on div "undo" at bounding box center [170, 48] width 14 height 11
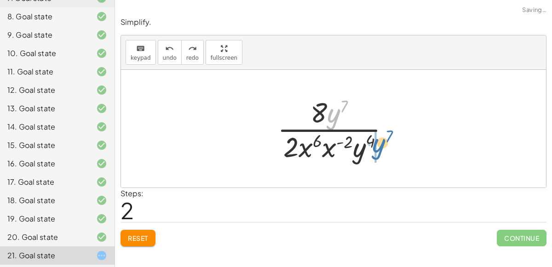
drag, startPoint x: 329, startPoint y: 117, endPoint x: 374, endPoint y: 147, distance: 54.5
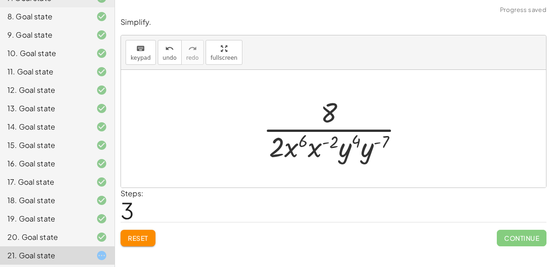
click at [356, 144] on div at bounding box center [336, 128] width 157 height 71
drag, startPoint x: 370, startPoint y: 148, endPoint x: 348, endPoint y: 149, distance: 22.1
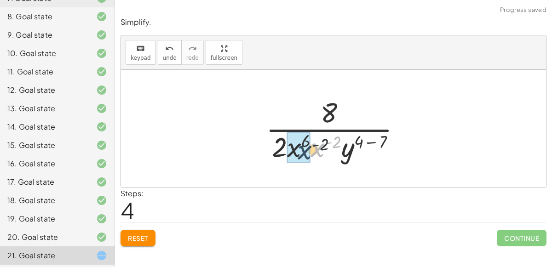
drag, startPoint x: 320, startPoint y: 147, endPoint x: 296, endPoint y: 147, distance: 23.5
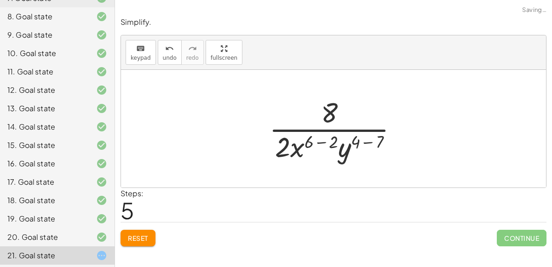
click at [324, 142] on div at bounding box center [336, 128] width 145 height 71
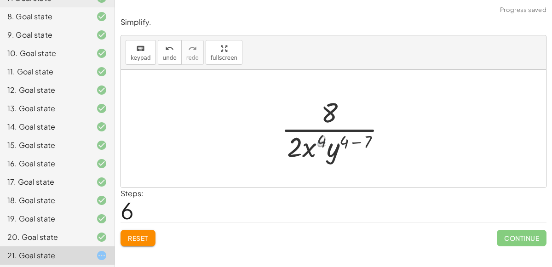
click at [349, 142] on div at bounding box center [337, 128] width 121 height 71
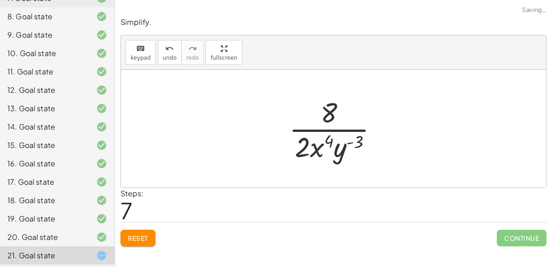
click at [346, 143] on div at bounding box center [337, 128] width 106 height 71
click at [344, 144] on div at bounding box center [337, 128] width 106 height 71
click at [344, 129] on div at bounding box center [337, 128] width 106 height 71
drag, startPoint x: 304, startPoint y: 143, endPoint x: 323, endPoint y: 112, distance: 36.4
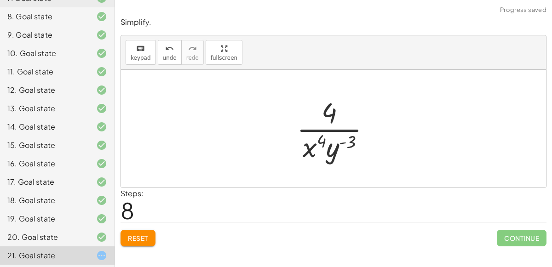
click at [332, 125] on div at bounding box center [337, 128] width 91 height 71
click at [154, 231] on button "Reset" at bounding box center [137, 238] width 35 height 17
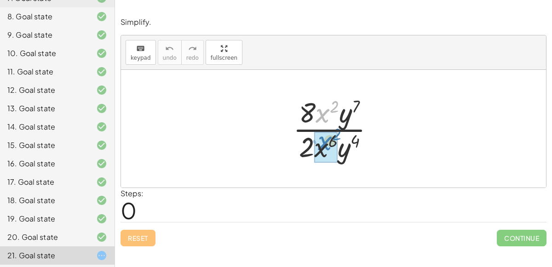
drag, startPoint x: 326, startPoint y: 113, endPoint x: 327, endPoint y: 141, distance: 27.6
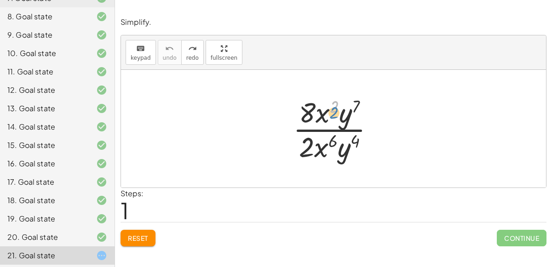
click at [334, 108] on div at bounding box center [337, 128] width 98 height 71
drag, startPoint x: 325, startPoint y: 115, endPoint x: 325, endPoint y: 150, distance: 34.9
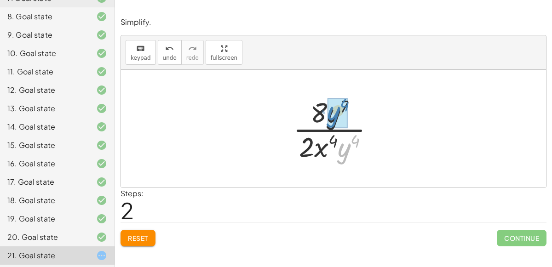
drag, startPoint x: 344, startPoint y: 148, endPoint x: 334, endPoint y: 112, distance: 37.7
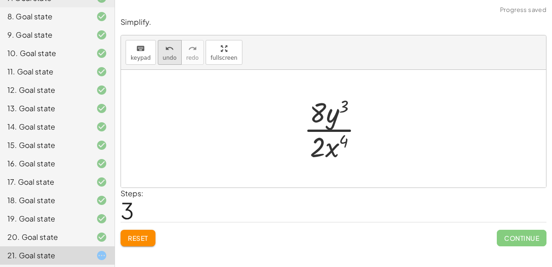
click at [166, 51] on icon "undo" at bounding box center [169, 48] width 9 height 11
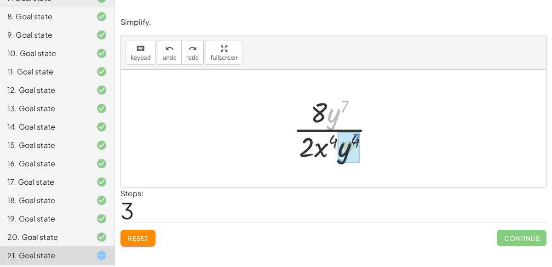
drag, startPoint x: 340, startPoint y: 110, endPoint x: 351, endPoint y: 143, distance: 34.9
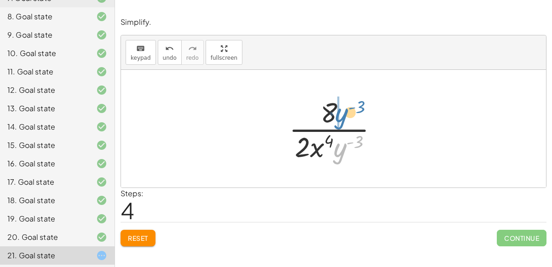
drag, startPoint x: 339, startPoint y: 147, endPoint x: 342, endPoint y: 109, distance: 37.8
click at [342, 109] on div at bounding box center [337, 128] width 106 height 71
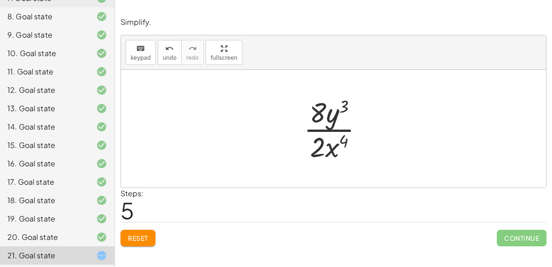
click at [315, 128] on div at bounding box center [337, 128] width 76 height 71
drag, startPoint x: 317, startPoint y: 142, endPoint x: 318, endPoint y: 112, distance: 30.4
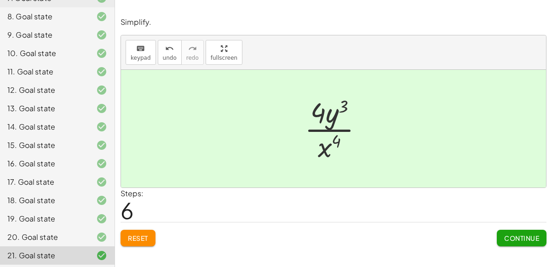
click at [150, 235] on button "Reset" at bounding box center [137, 238] width 35 height 17
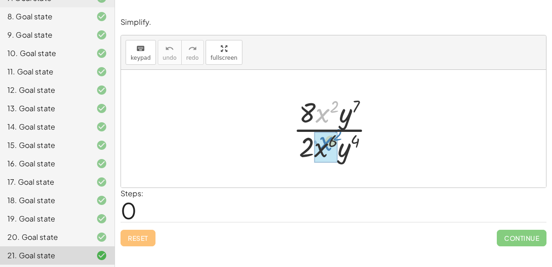
drag, startPoint x: 325, startPoint y: 113, endPoint x: 328, endPoint y: 141, distance: 28.7
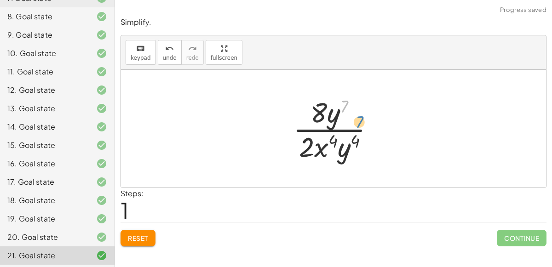
drag, startPoint x: 340, startPoint y: 104, endPoint x: 355, endPoint y: 119, distance: 20.5
click at [355, 119] on div at bounding box center [337, 128] width 98 height 71
drag, startPoint x: 334, startPoint y: 110, endPoint x: 352, endPoint y: 135, distance: 31.0
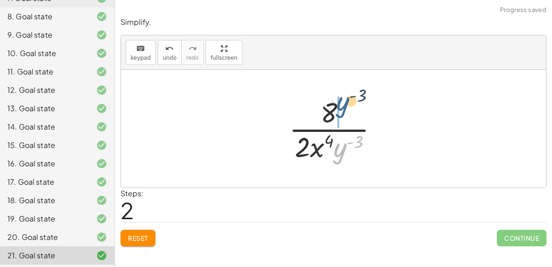
drag, startPoint x: 341, startPoint y: 160, endPoint x: 343, endPoint y: 110, distance: 49.7
click at [343, 110] on div at bounding box center [337, 128] width 106 height 71
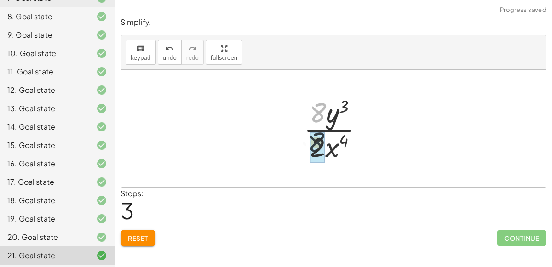
drag, startPoint x: 316, startPoint y: 111, endPoint x: 314, endPoint y: 144, distance: 33.2
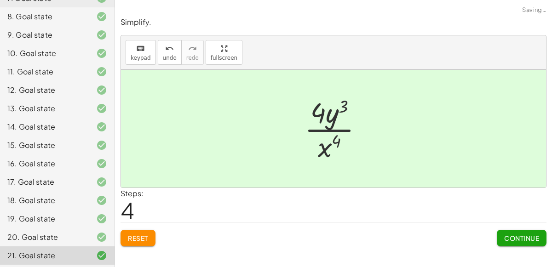
click at [522, 232] on button "Continue" at bounding box center [522, 238] width 50 height 17
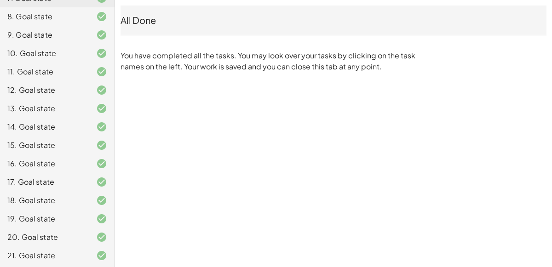
click at [223, 11] on div "All Done" at bounding box center [333, 20] width 426 height 29
